Goal: Task Accomplishment & Management: Manage account settings

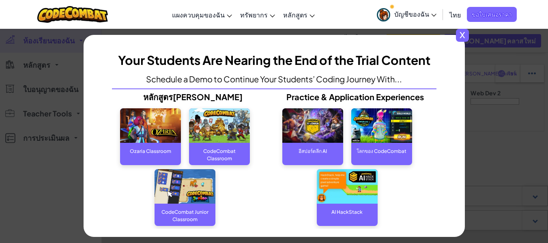
click at [466, 34] on span "x" at bounding box center [462, 35] width 13 height 13
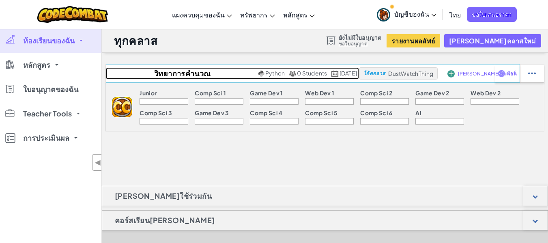
click at [265, 73] on span "Python" at bounding box center [274, 72] width 19 height 7
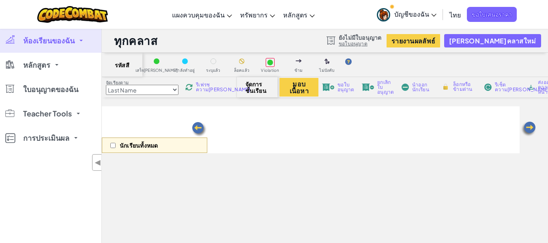
select select "560f1a9f22961295f9427742"
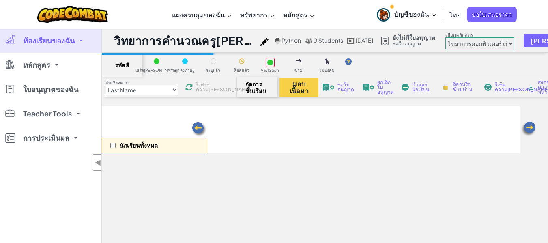
click at [259, 87] on span "จัดการชั้นเรียน" at bounding box center [257, 87] width 24 height 13
click at [294, 87] on button "มอบเนื้อหา" at bounding box center [298, 87] width 39 height 19
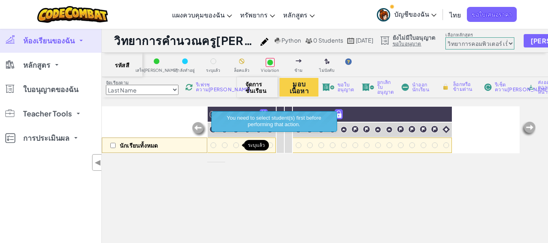
click at [235, 145] on div at bounding box center [236, 145] width 6 height 6
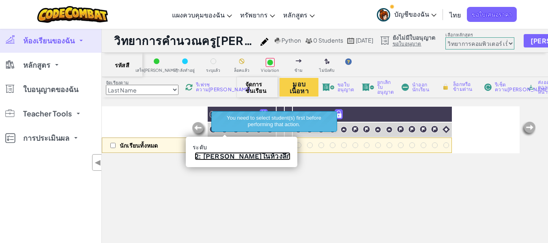
click at [219, 155] on link "2: อัญมณีในห้วงลึก" at bounding box center [243, 156] width 96 height 8
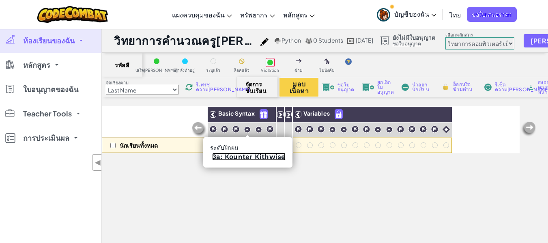
click at [250, 157] on link "3a: Kounter Kithwise" at bounding box center [248, 157] width 73 height 8
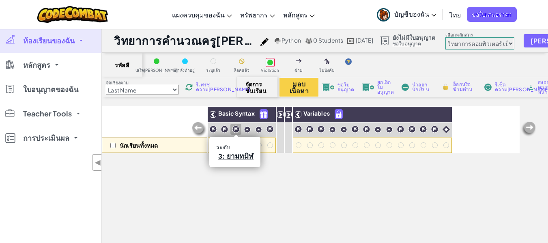
select select "560f1a9f22961295f9427742"
click at [236, 157] on link "3: ยามทมิฬ" at bounding box center [235, 156] width 35 height 8
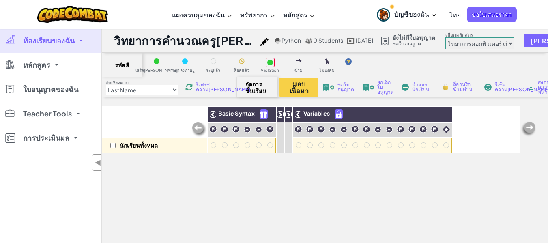
select select "560f1a9f22961295f9427742"
